Goal: Find specific page/section: Find specific page/section

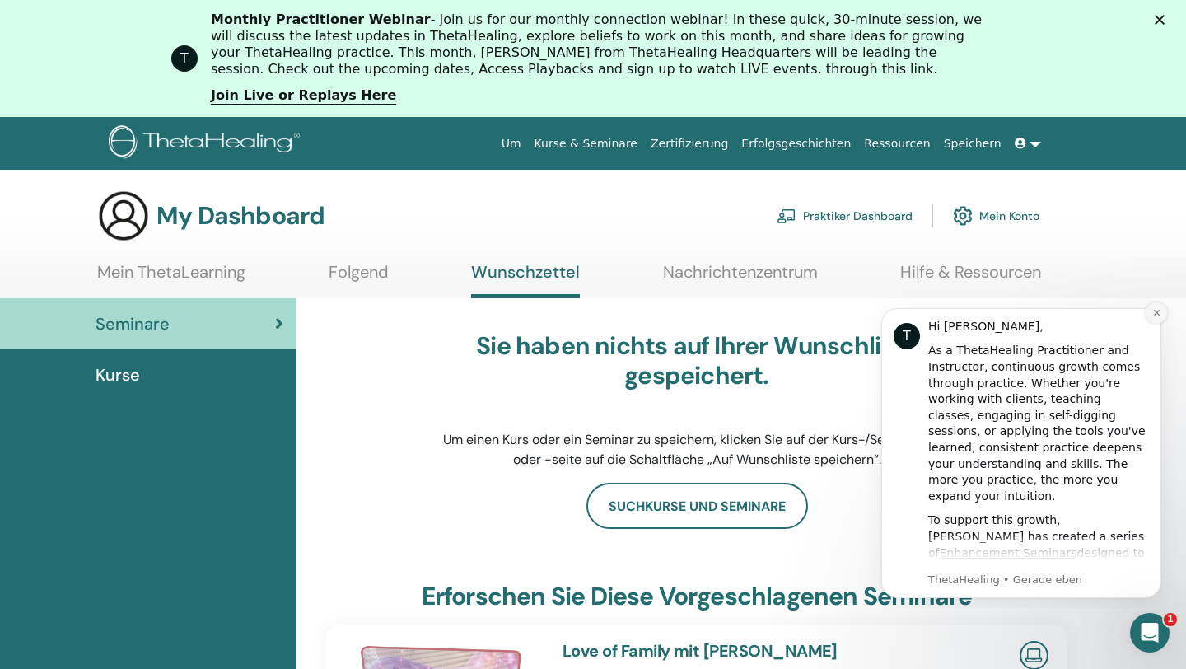
click at [1158, 314] on icon "Dismiss notification" at bounding box center [1156, 313] width 6 height 6
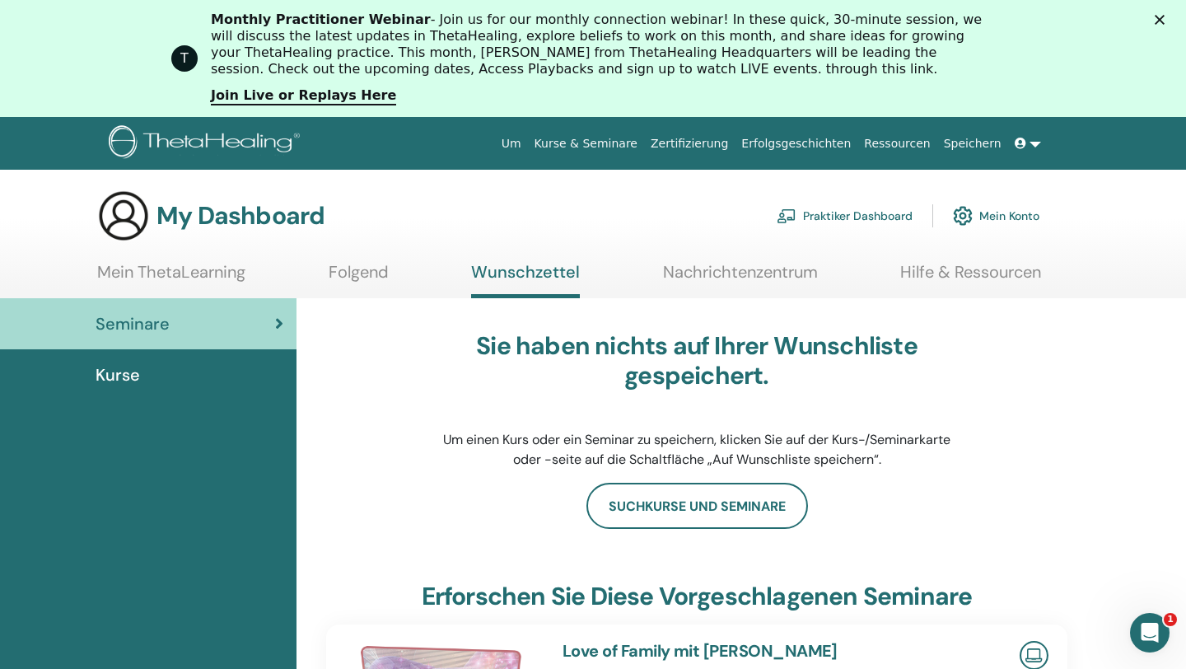
click at [1022, 143] on icon at bounding box center [1021, 144] width 12 height 12
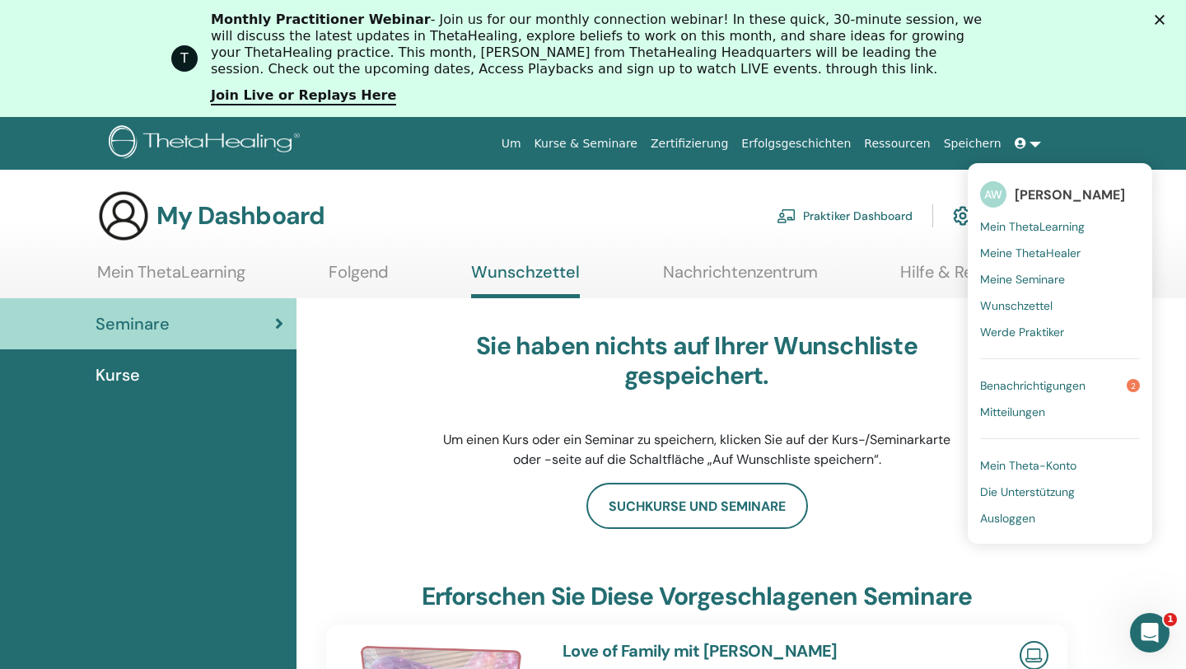
click at [1018, 274] on span "Meine Seminare" at bounding box center [1022, 279] width 85 height 15
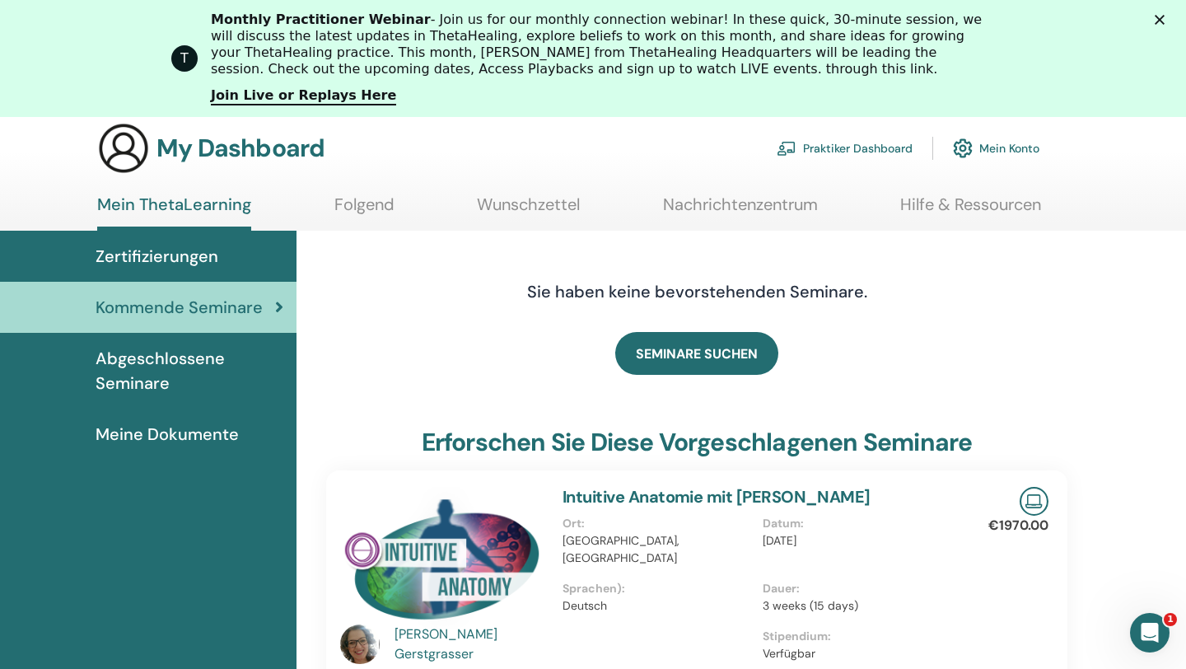
scroll to position [57, 0]
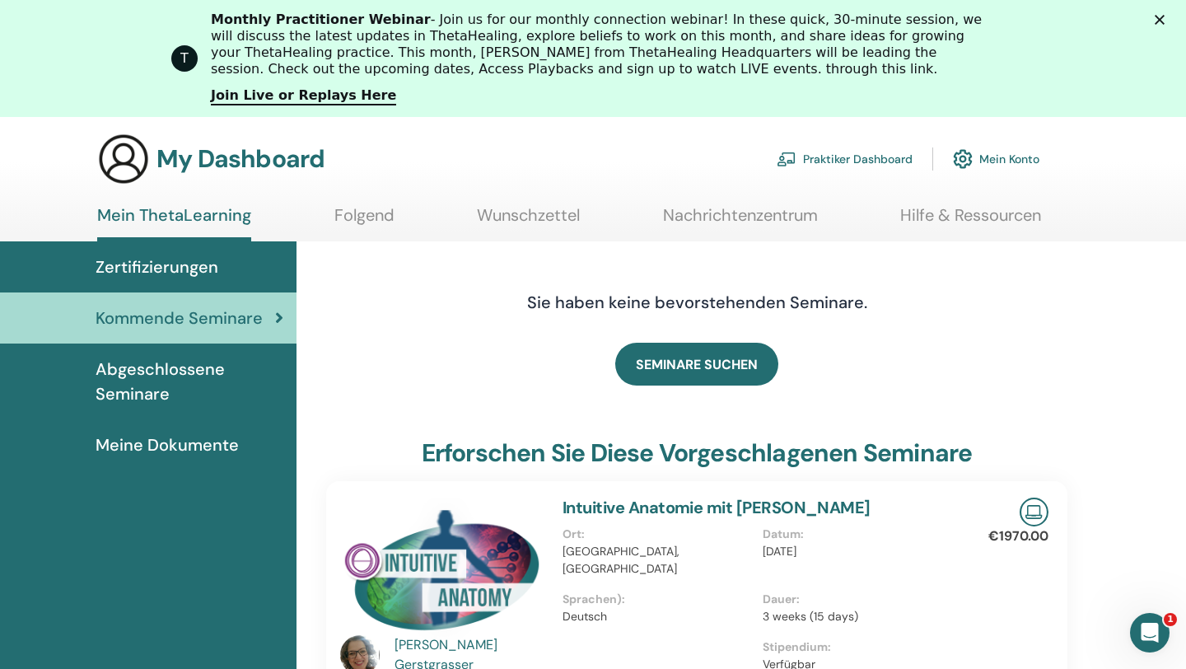
click at [163, 268] on span "Zertifizierungen" at bounding box center [157, 267] width 123 height 25
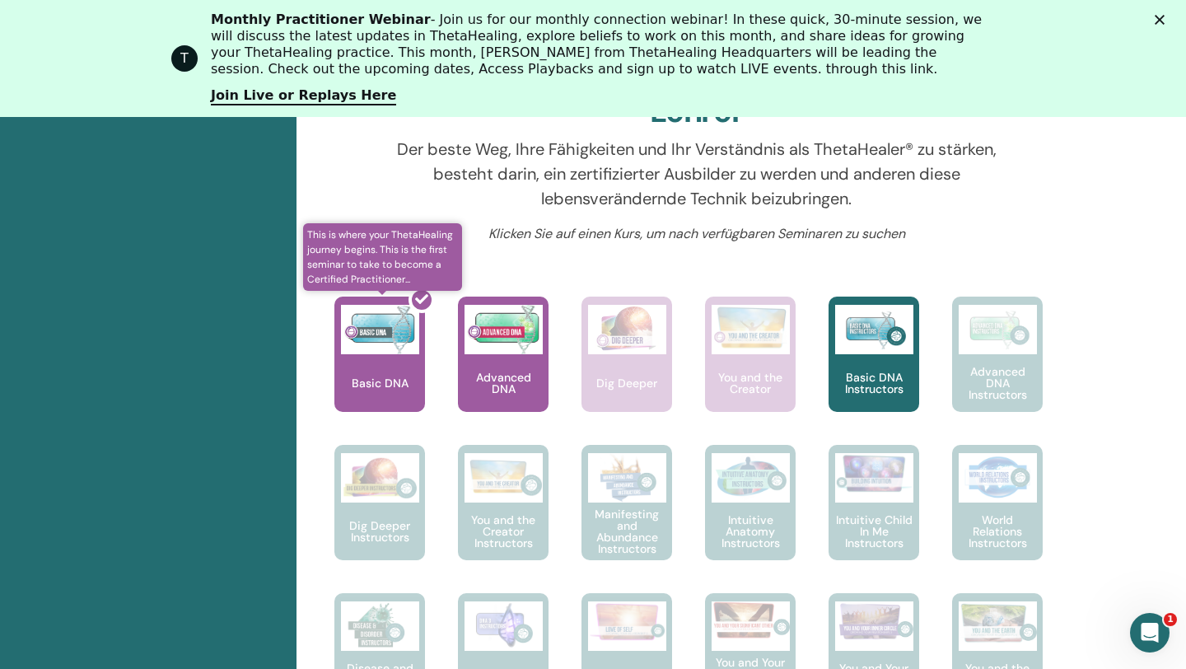
scroll to position [658, 0]
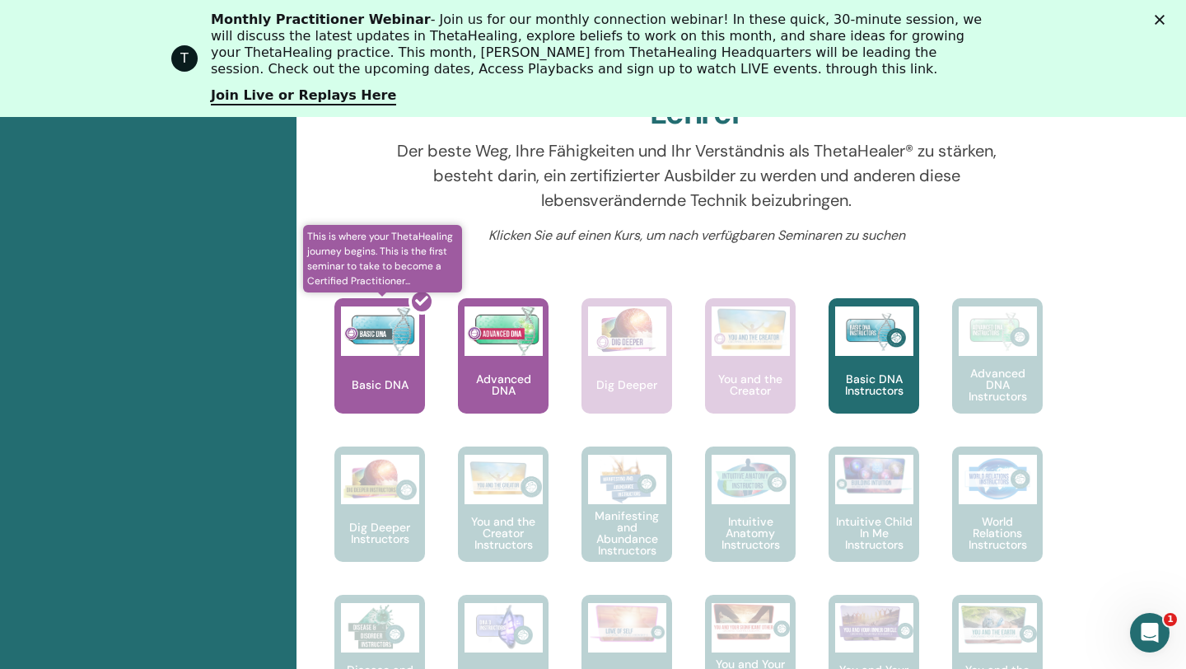
click at [398, 341] on div at bounding box center [389, 362] width 91 height 148
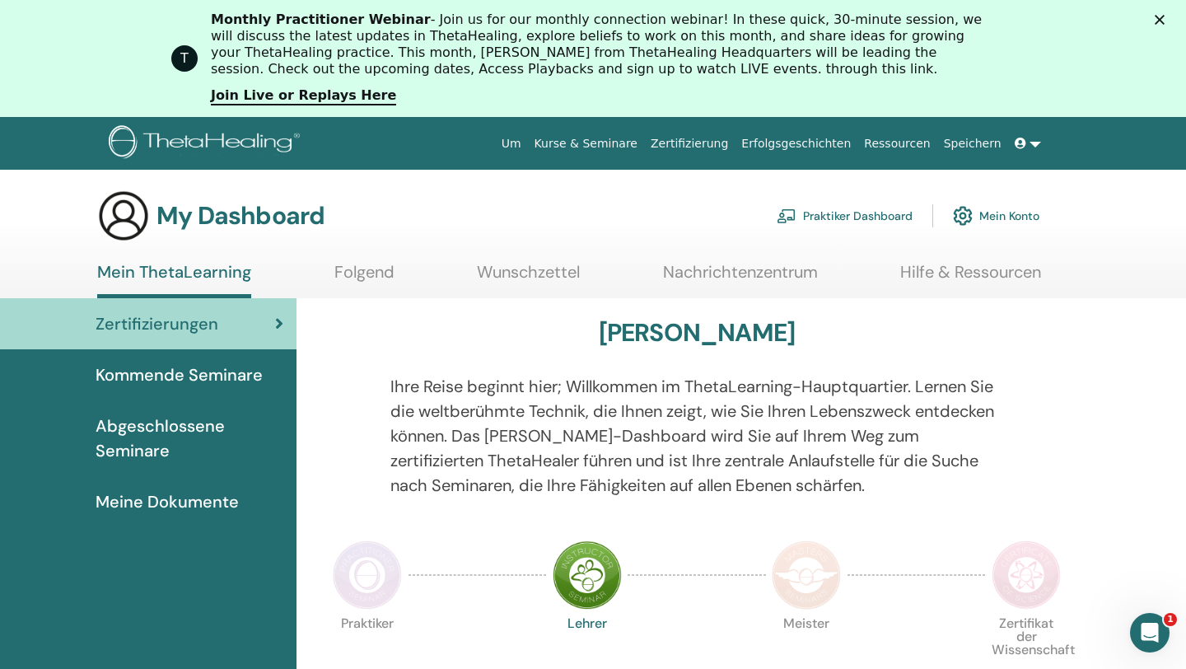
click at [194, 506] on span "Meine Dokumente" at bounding box center [167, 501] width 143 height 25
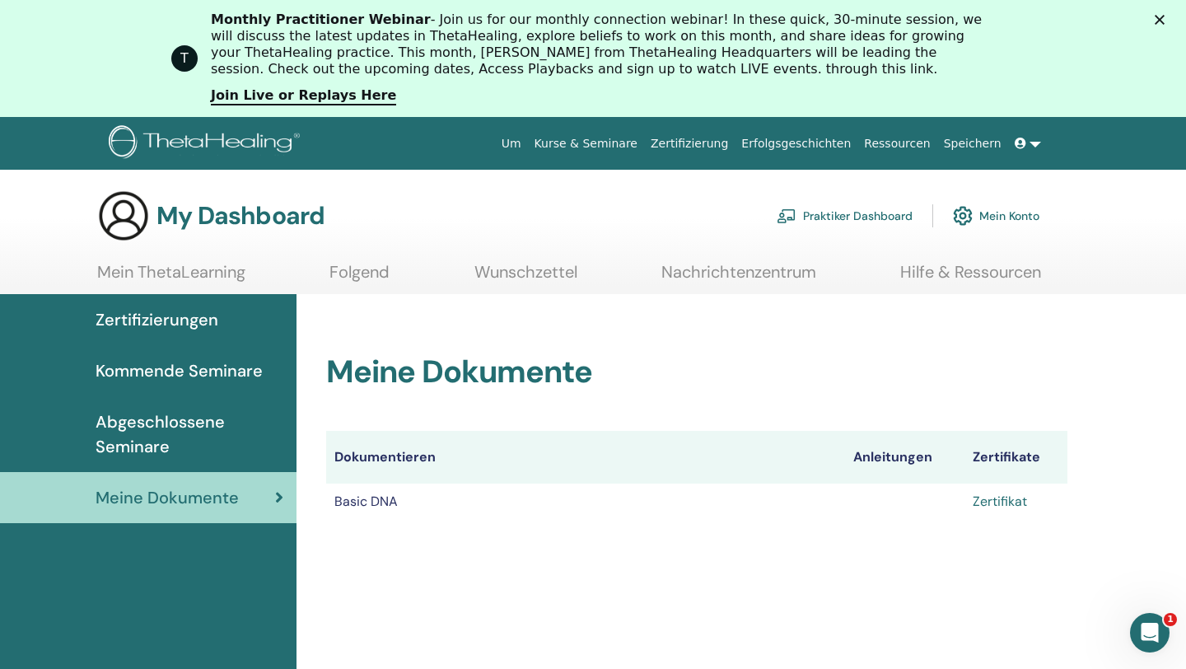
click at [1000, 497] on link "Zertifikat" at bounding box center [1000, 501] width 54 height 17
